Goal: Transaction & Acquisition: Purchase product/service

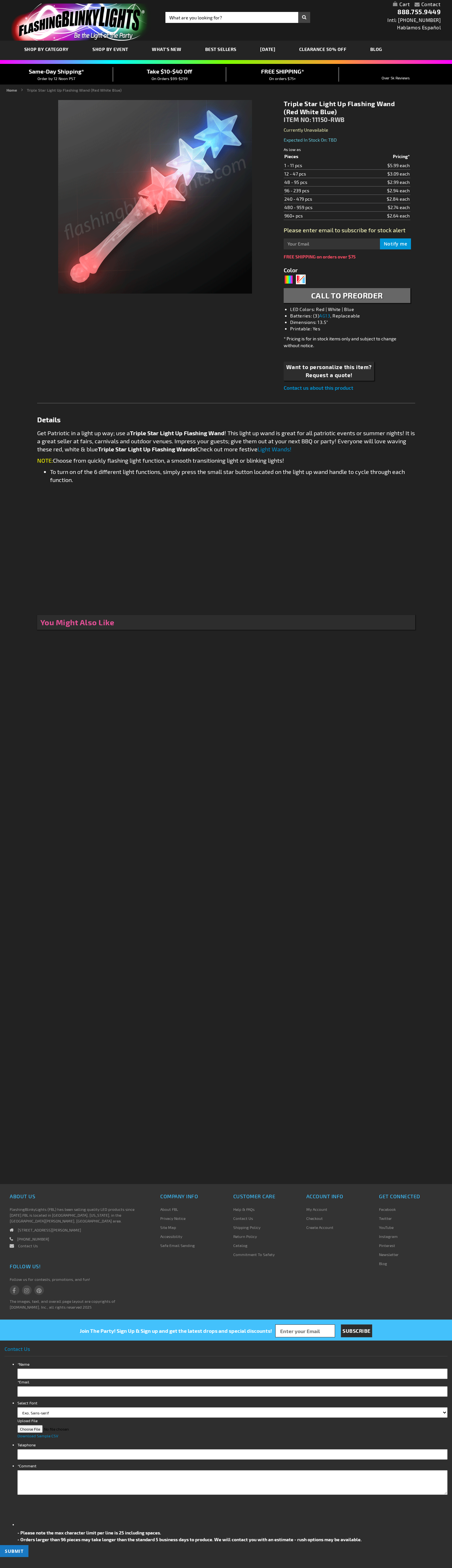
type input "5643"
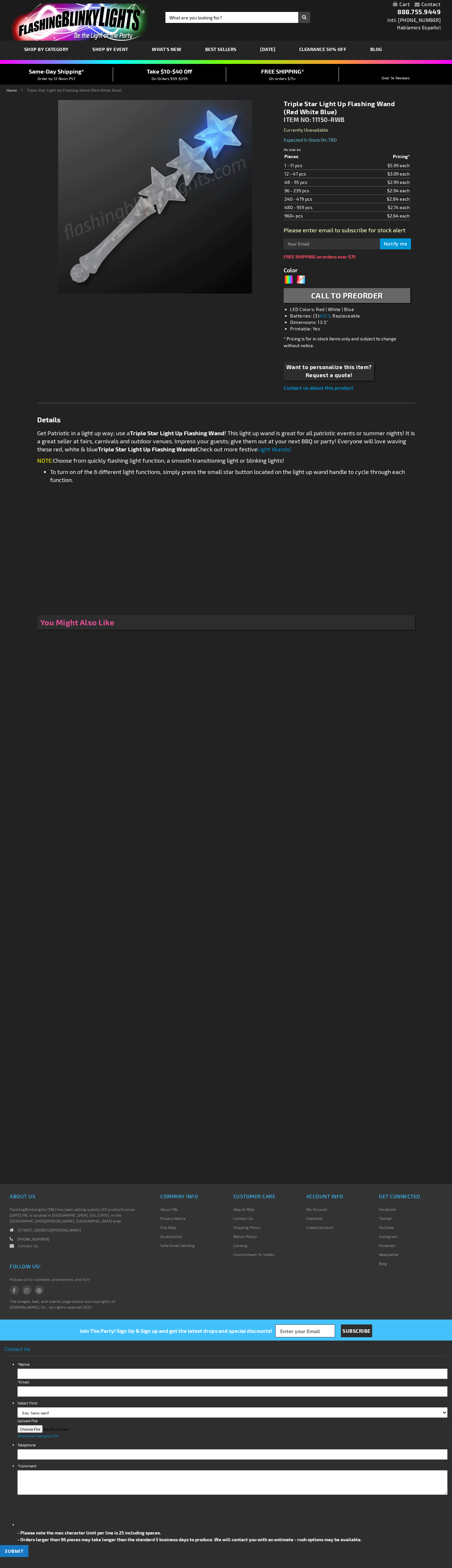
type input "5643"
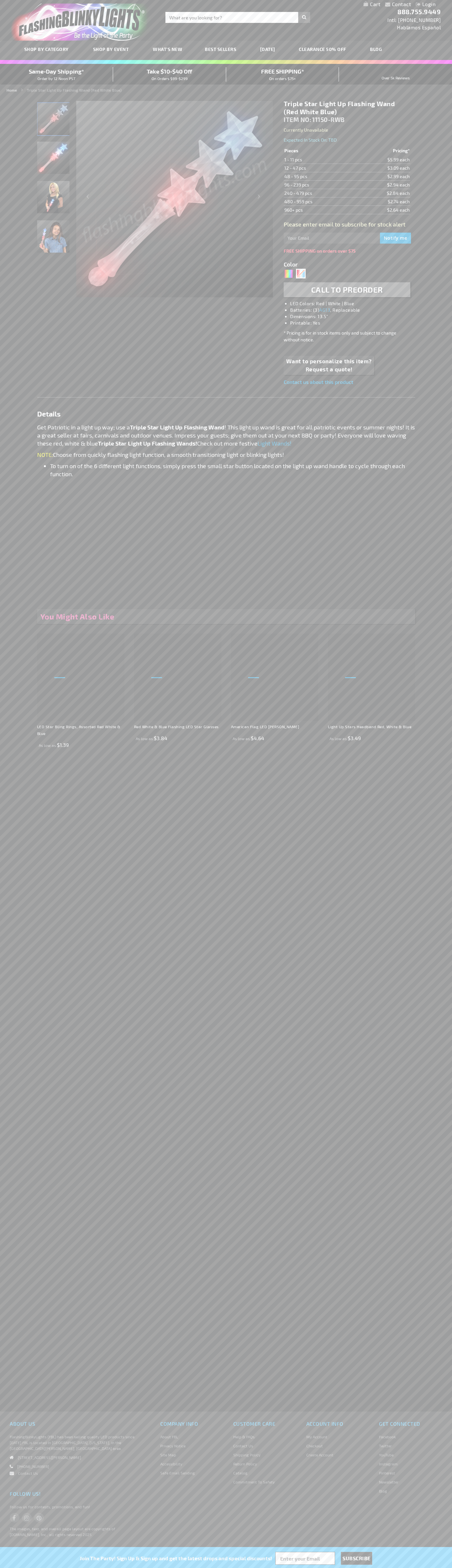
click at [54, 121] on img "Triple Star Light Up Flashing Wand (Red White Blue)" at bounding box center [53, 119] width 32 height 32
